Goal: Find specific page/section: Find specific page/section

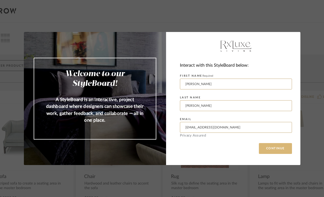
click at [273, 146] on button "CONTINUE" at bounding box center [275, 148] width 33 height 11
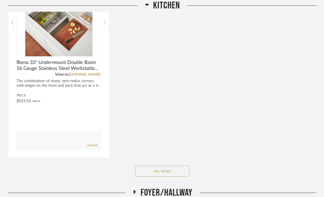
scroll to position [365, 0]
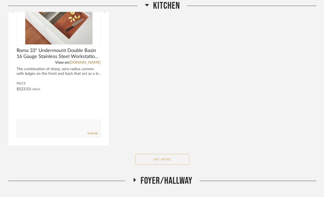
click at [152, 154] on button "See More" at bounding box center [162, 159] width 54 height 11
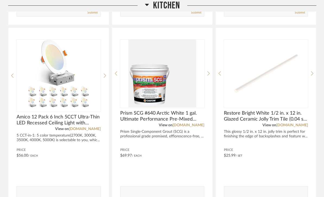
scroll to position [487, 0]
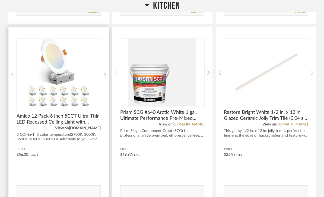
click at [85, 126] on link "[DOMAIN_NAME]" at bounding box center [85, 128] width 32 height 4
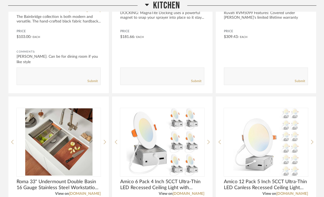
scroll to position [228, 0]
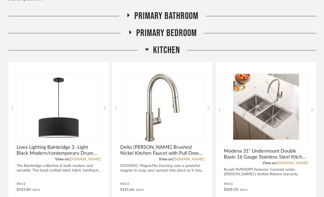
scroll to position [81, 0]
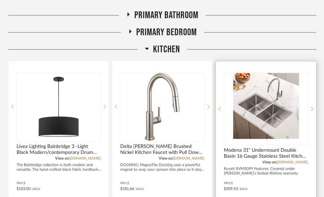
click at [279, 111] on img "0" at bounding box center [266, 107] width 84 height 68
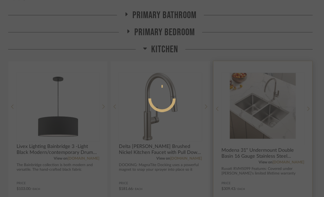
scroll to position [0, 0]
